Goal: Task Accomplishment & Management: Manage account settings

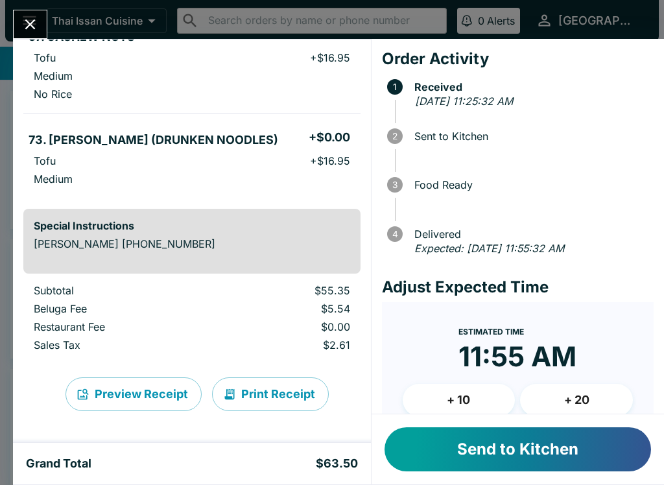
scroll to position [244, 0]
click at [477, 446] on button "Send to Kitchen" at bounding box center [518, 449] width 267 height 44
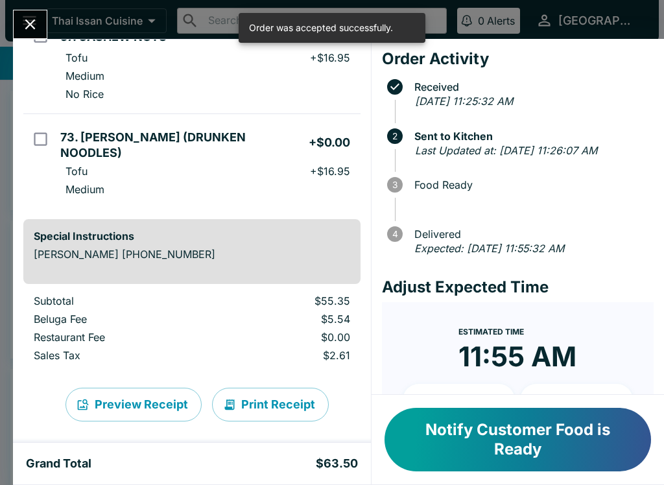
click at [27, 26] on icon "Close" at bounding box center [30, 25] width 18 height 18
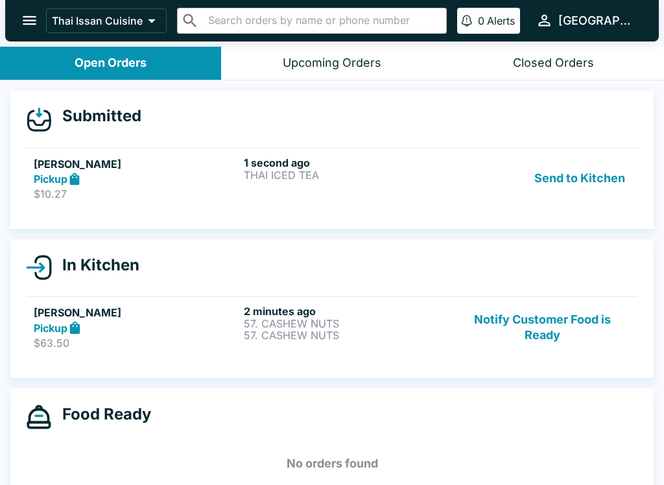
click at [374, 182] on div "1 second ago THAI ICED TEA" at bounding box center [346, 178] width 205 height 45
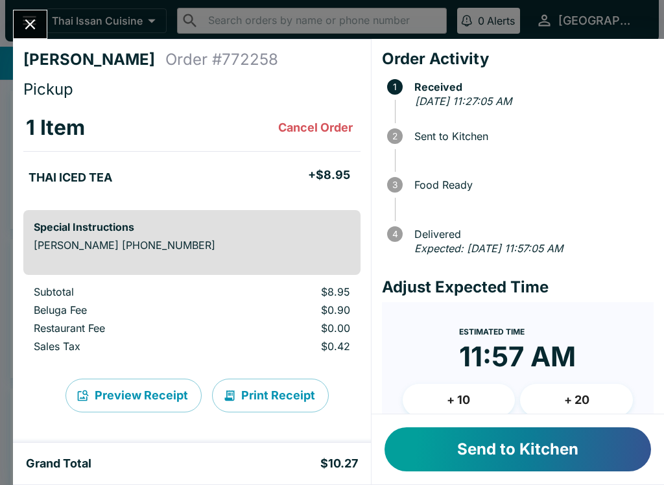
click at [466, 451] on button "Send to Kitchen" at bounding box center [518, 449] width 267 height 44
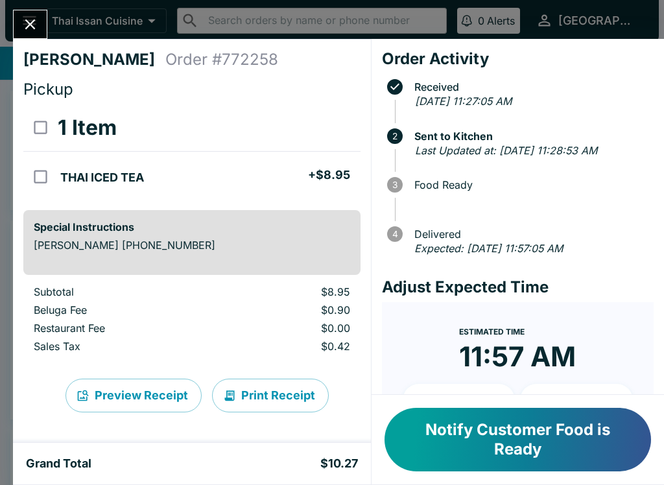
click at [32, 25] on icon "Close" at bounding box center [30, 25] width 18 height 18
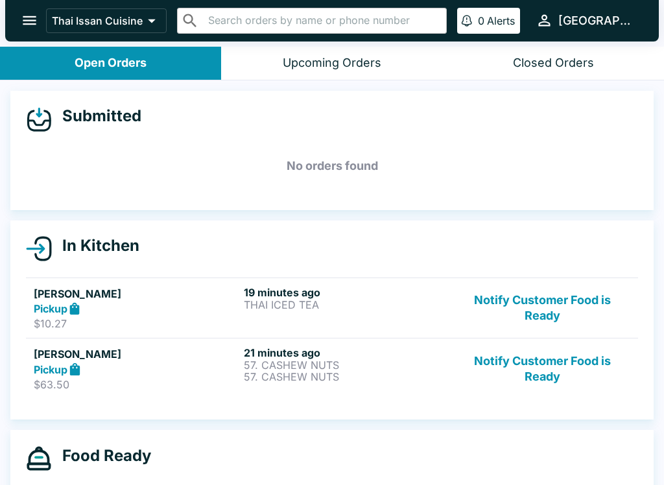
click at [190, 303] on div "Pickup" at bounding box center [136, 309] width 205 height 15
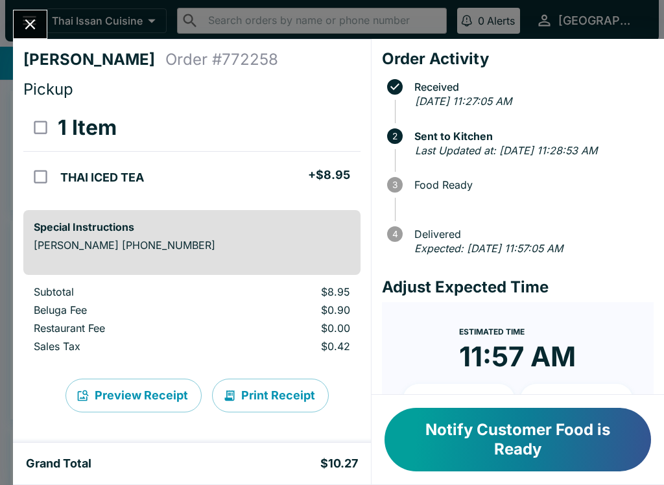
scroll to position [-1, 0]
click at [25, 27] on icon "Close" at bounding box center [30, 25] width 18 height 18
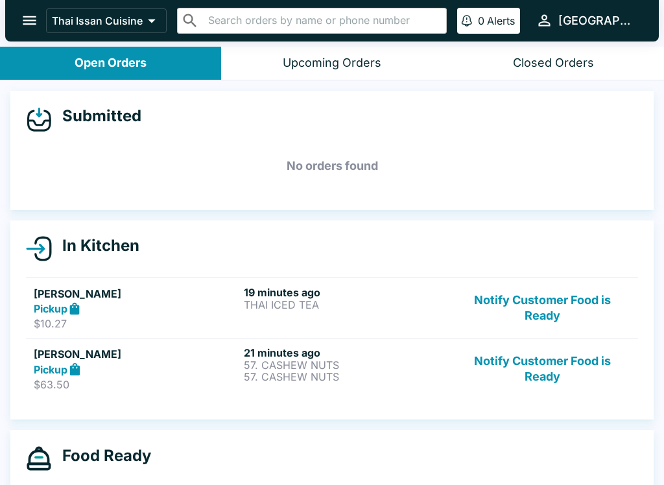
click at [156, 378] on p "$63.50" at bounding box center [136, 384] width 205 height 13
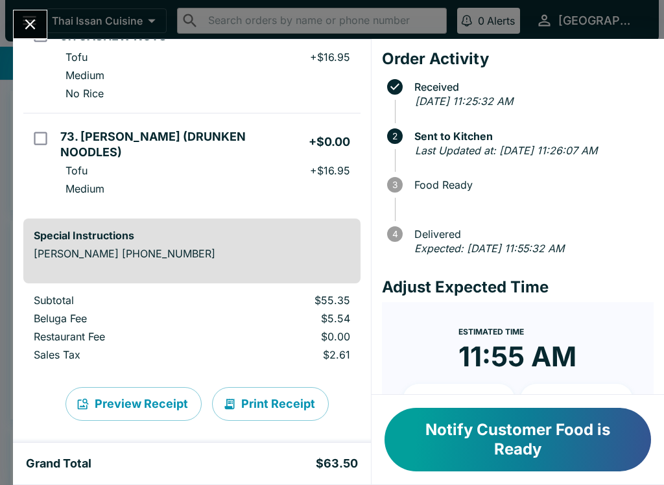
scroll to position [244, 0]
click at [268, 392] on button "Print Receipt" at bounding box center [270, 405] width 117 height 34
click at [31, 20] on icon "Close" at bounding box center [30, 25] width 18 height 18
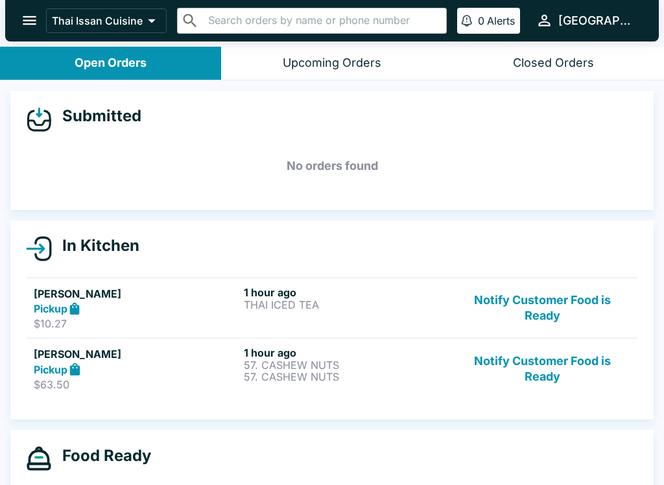
click at [549, 365] on button "Notify Customer Food is Ready" at bounding box center [543, 368] width 176 height 45
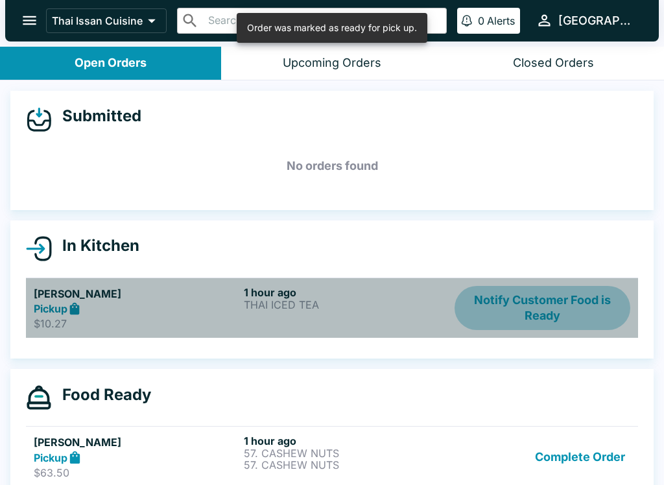
click at [568, 301] on button "Notify Customer Food is Ready" at bounding box center [543, 308] width 176 height 45
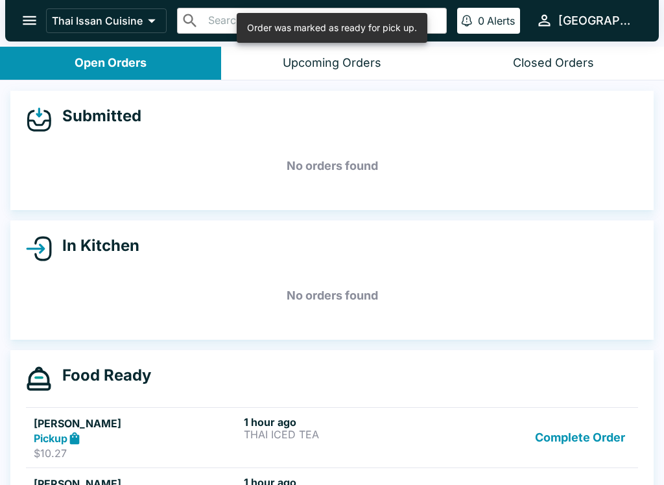
click at [573, 438] on button "Complete Order" at bounding box center [580, 438] width 101 height 45
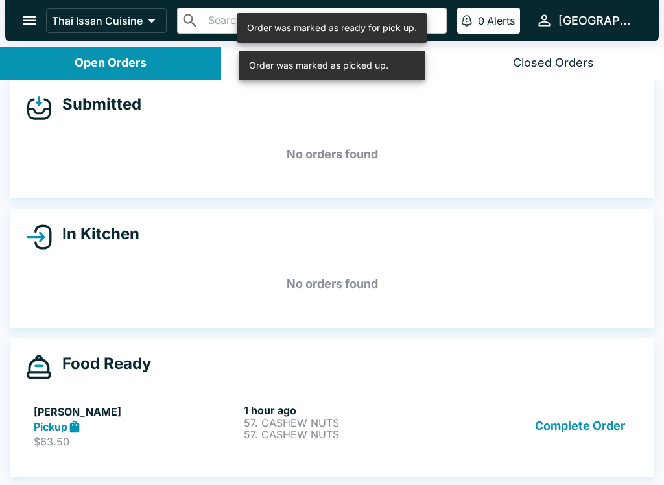
scroll to position [12, 0]
click at [559, 431] on button "Complete Order" at bounding box center [580, 426] width 101 height 45
